Goal: Obtain resource: Download file/media

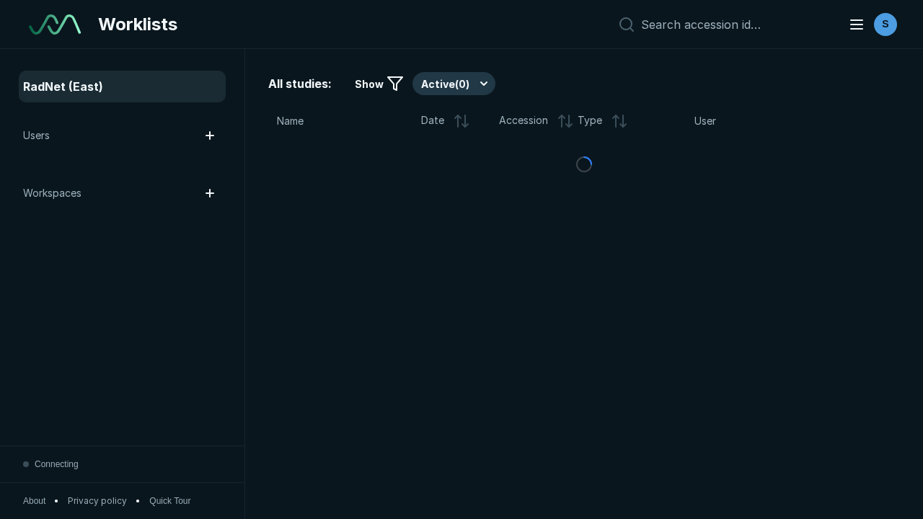
scroll to position [3940, 6010]
